Goal: Task Accomplishment & Management: Complete application form

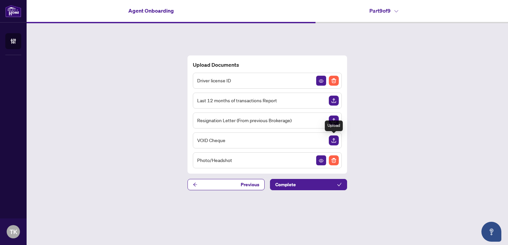
click at [333, 142] on img "Upload Document" at bounding box center [334, 141] width 10 height 10
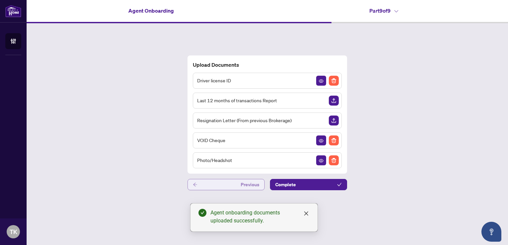
click at [241, 186] on button "Previous" at bounding box center [225, 184] width 77 height 11
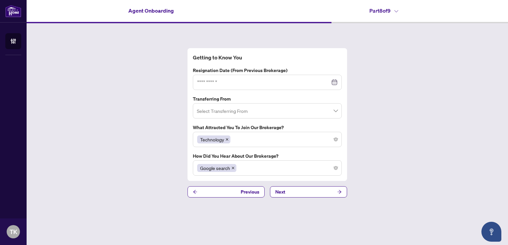
click at [227, 141] on span at bounding box center [226, 139] width 3 height 7
click at [336, 142] on div at bounding box center [267, 140] width 140 height 12
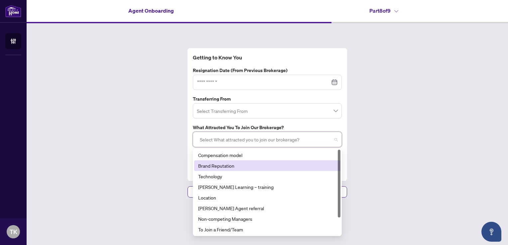
click at [225, 170] on div "Brand Reputation" at bounding box center [267, 166] width 146 height 11
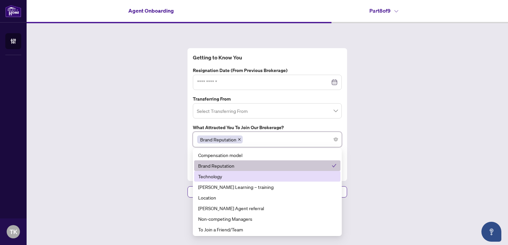
click at [379, 157] on div "Getting to Know You Resignation Date (from previous brokerage) Transferring Fro…" at bounding box center [267, 122] width 481 height 199
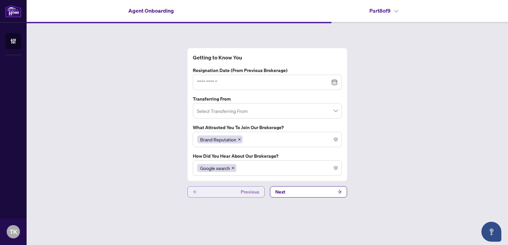
click at [239, 190] on button "Previous" at bounding box center [225, 191] width 77 height 11
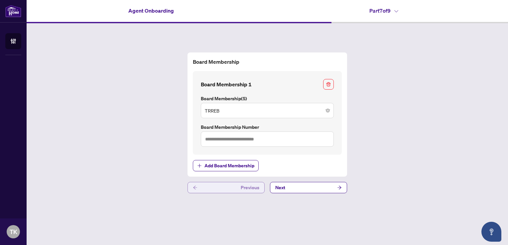
click at [250, 189] on span "Previous" at bounding box center [250, 187] width 19 height 11
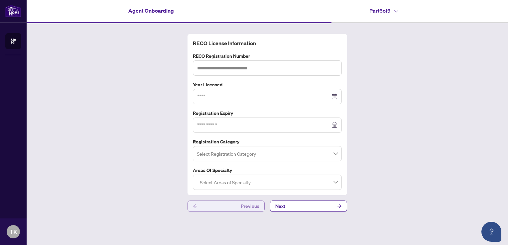
click at [249, 208] on span "Previous" at bounding box center [250, 206] width 19 height 11
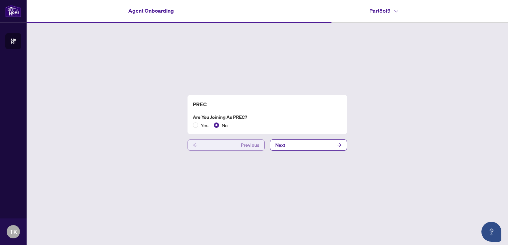
click at [244, 144] on span "Previous" at bounding box center [250, 145] width 19 height 11
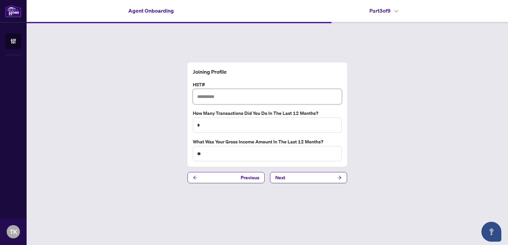
click at [225, 102] on input "text" at bounding box center [267, 96] width 149 height 15
click at [298, 177] on button "Next" at bounding box center [308, 177] width 77 height 11
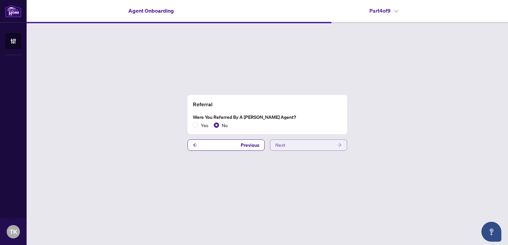
click at [285, 145] on button "Next" at bounding box center [308, 145] width 77 height 11
click at [286, 144] on button "Next" at bounding box center [308, 145] width 77 height 11
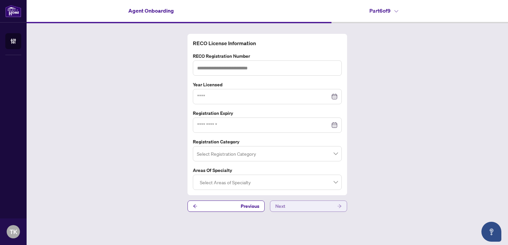
click at [288, 206] on button "Next" at bounding box center [308, 206] width 77 height 11
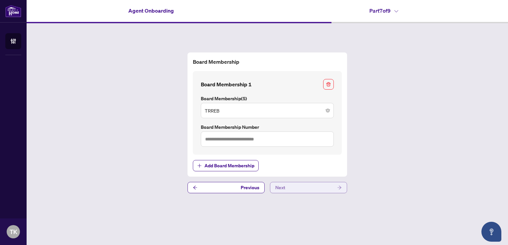
click at [289, 187] on button "Next" at bounding box center [308, 187] width 77 height 11
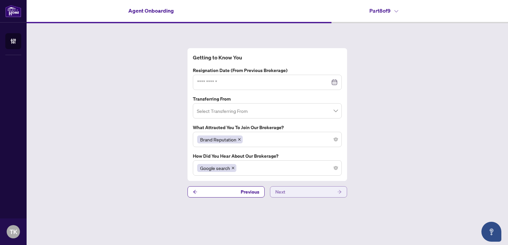
click at [290, 192] on button "Next" at bounding box center [308, 191] width 77 height 11
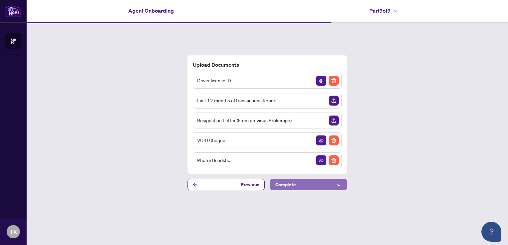
click at [297, 185] on button "Complete" at bounding box center [308, 184] width 77 height 11
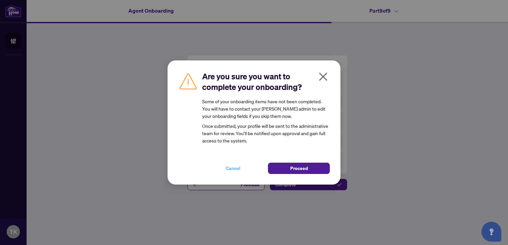
click at [235, 171] on span "Cancel" at bounding box center [233, 168] width 15 height 11
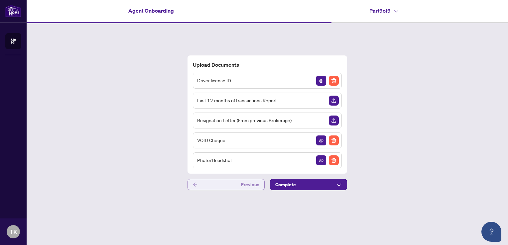
click at [218, 182] on button "Previous" at bounding box center [225, 184] width 77 height 11
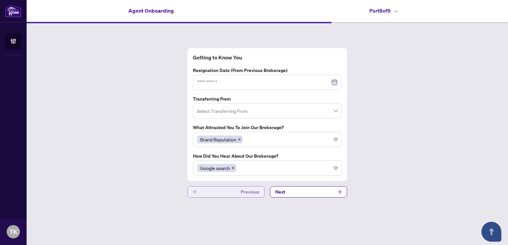
click at [220, 191] on button "Previous" at bounding box center [225, 191] width 77 height 11
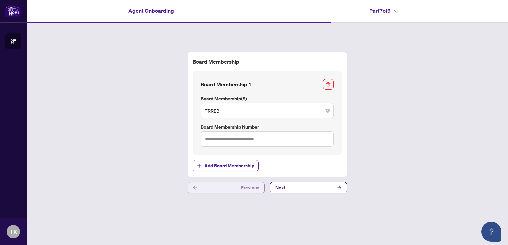
click at [220, 190] on button "Previous" at bounding box center [225, 187] width 77 height 11
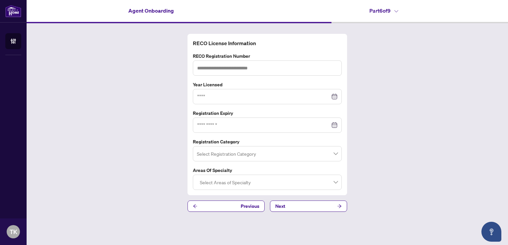
click at [220, 189] on div "Select Areas of Specialty" at bounding box center [267, 182] width 149 height 15
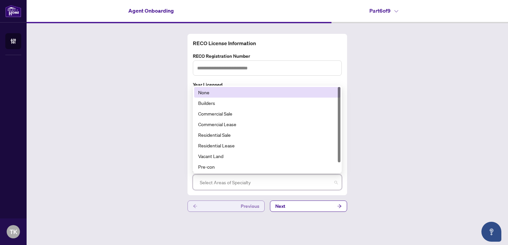
click at [224, 203] on button "Previous" at bounding box center [225, 206] width 77 height 11
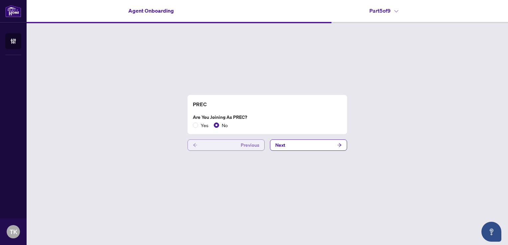
click at [217, 148] on button "Previous" at bounding box center [225, 145] width 77 height 11
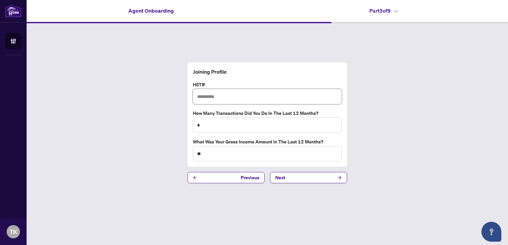
click at [209, 97] on input "text" at bounding box center [267, 96] width 149 height 15
drag, startPoint x: 209, startPoint y: 96, endPoint x: 249, endPoint y: 104, distance: 40.3
click at [210, 96] on input "**********" at bounding box center [267, 96] width 149 height 15
type input "**********"
click at [284, 180] on button "Next" at bounding box center [308, 177] width 77 height 11
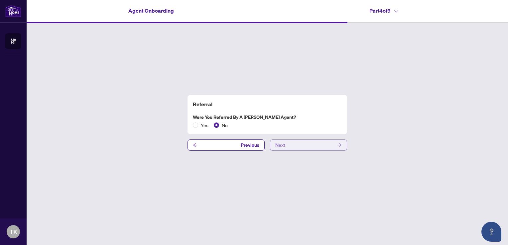
click at [292, 143] on button "Next" at bounding box center [308, 145] width 77 height 11
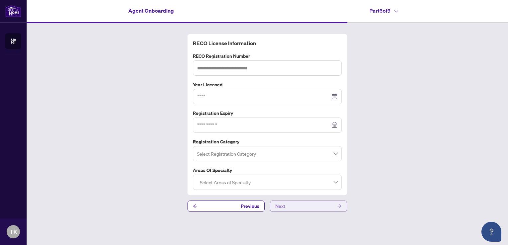
click at [301, 207] on button "Next" at bounding box center [308, 206] width 77 height 11
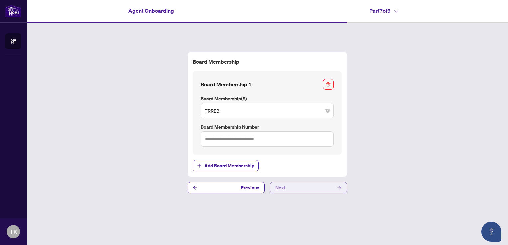
click at [286, 188] on button "Next" at bounding box center [308, 187] width 77 height 11
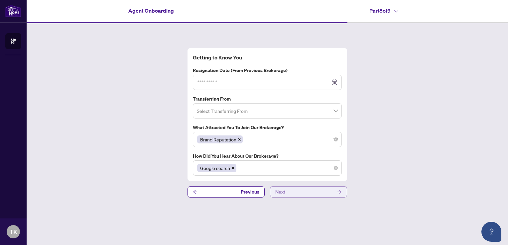
click at [286, 192] on button "Next" at bounding box center [308, 191] width 77 height 11
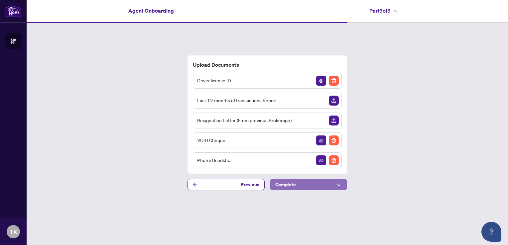
click at [287, 185] on span "Complete" at bounding box center [285, 184] width 21 height 11
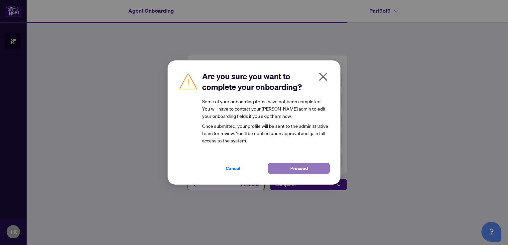
click at [285, 170] on button "Proceed" at bounding box center [299, 168] width 62 height 11
